Goal: Information Seeking & Learning: Learn about a topic

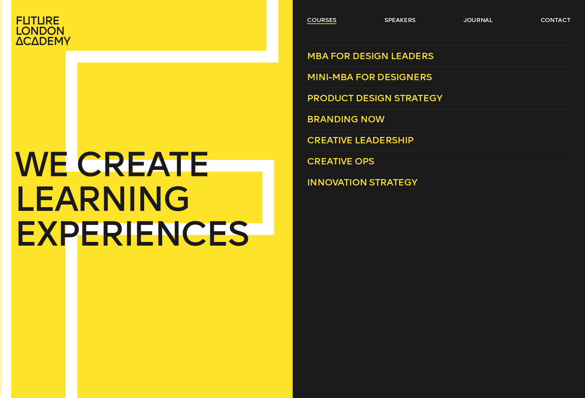
click at [323, 23] on link "courses" at bounding box center [321, 20] width 29 height 8
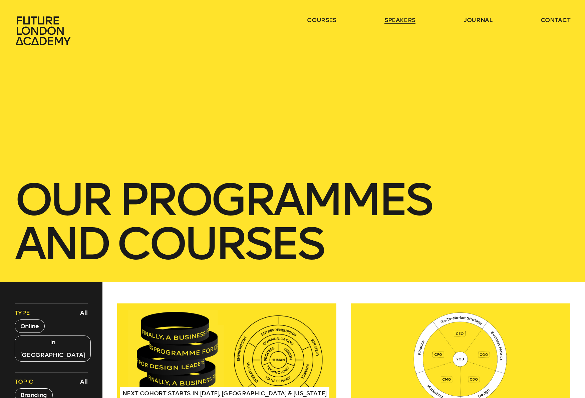
click at [392, 18] on link "speakers" at bounding box center [400, 20] width 31 height 8
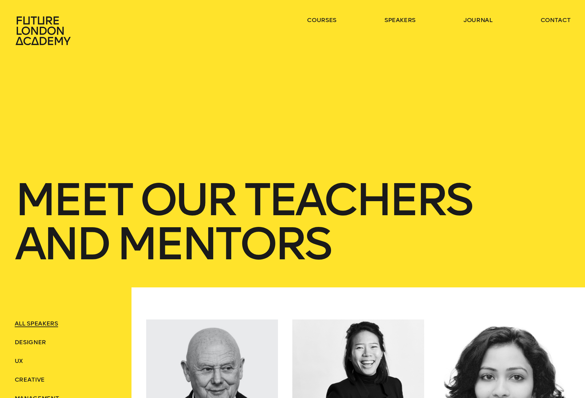
click at [46, 29] on icon at bounding box center [42, 30] width 55 height 29
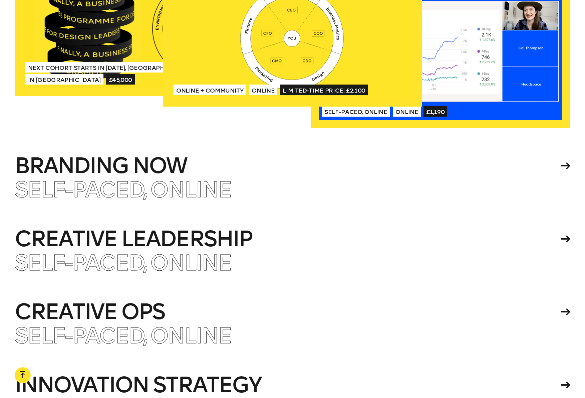
scroll to position [1611, 0]
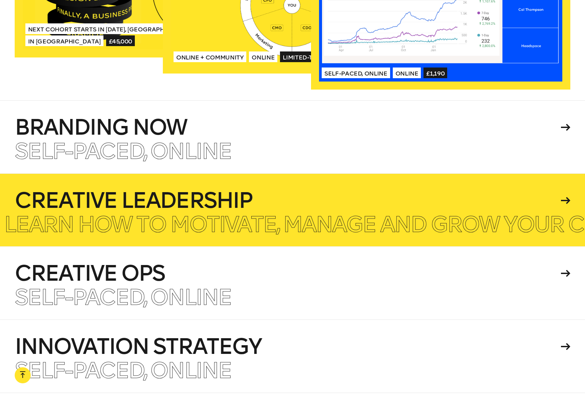
click at [195, 192] on h4 "Creative Leadership" at bounding box center [287, 200] width 544 height 21
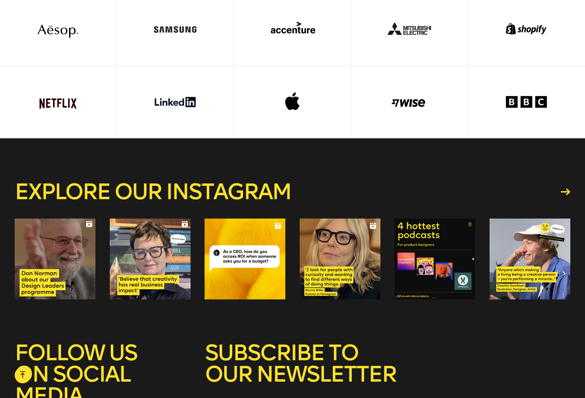
scroll to position [2623, 0]
